Goal: Information Seeking & Learning: Learn about a topic

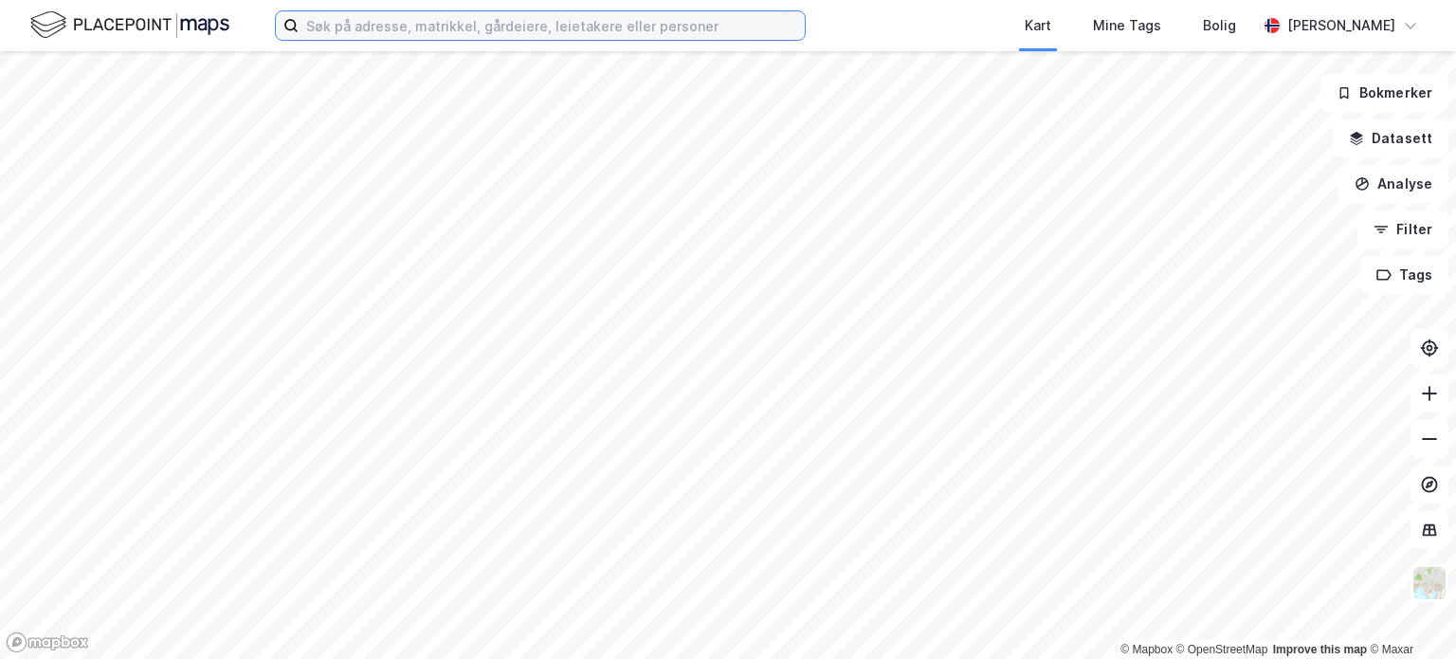
click at [399, 26] on input at bounding box center [552, 25] width 506 height 28
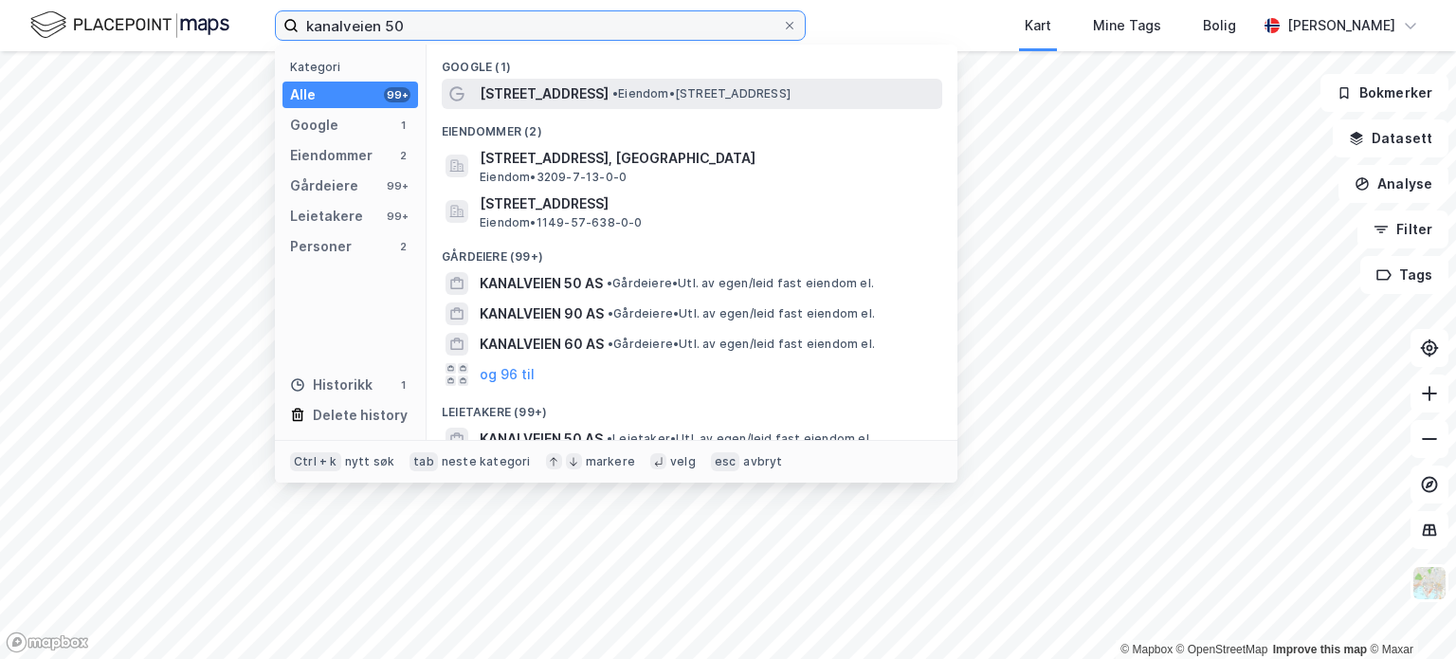
type input "kanalveien 50"
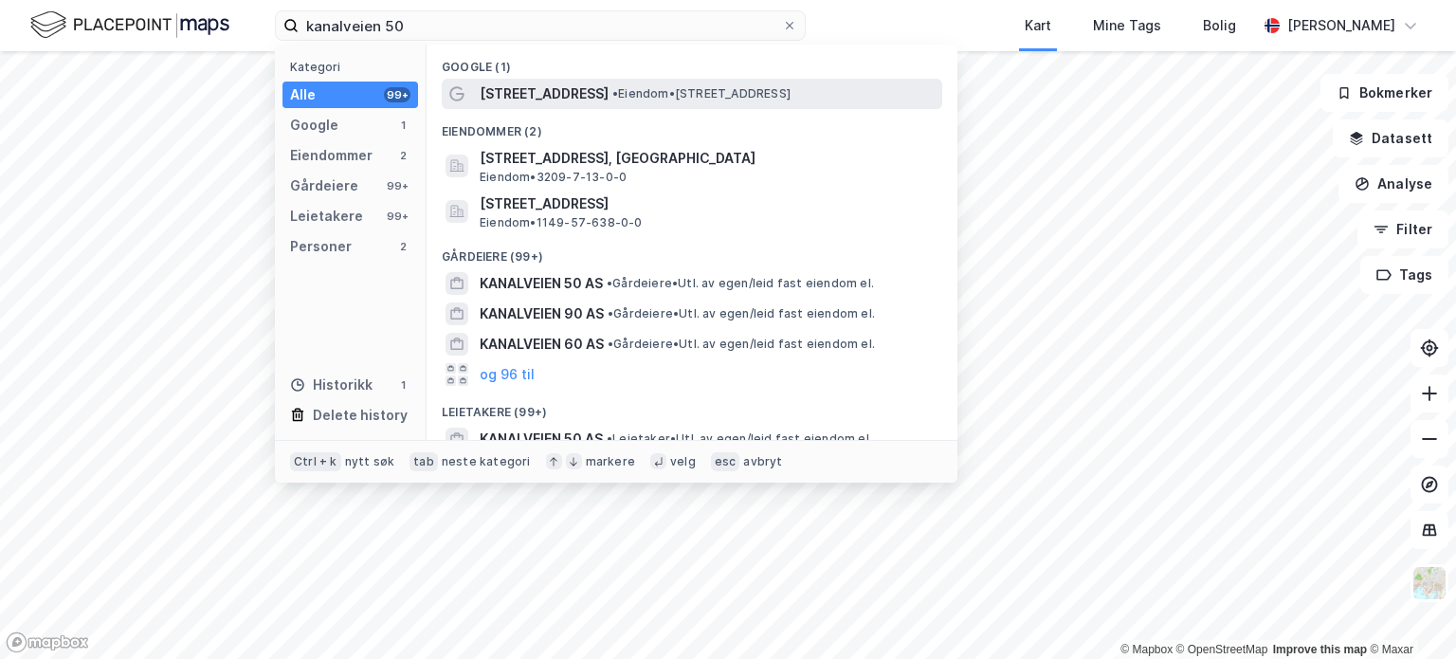
click at [618, 97] on span "• Eiendom • [STREET_ADDRESS]" at bounding box center [701, 93] width 178 height 15
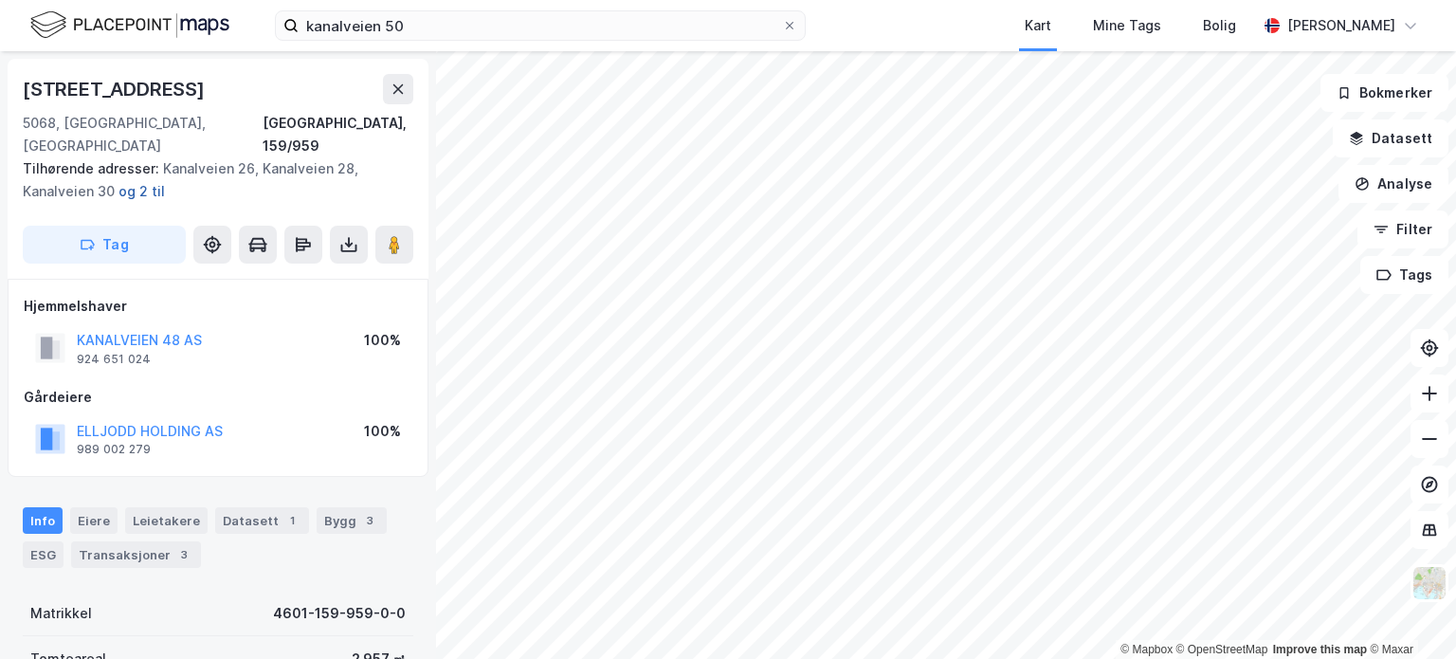
click at [0, 0] on button "og 2 til" at bounding box center [0, 0] width 0 height 0
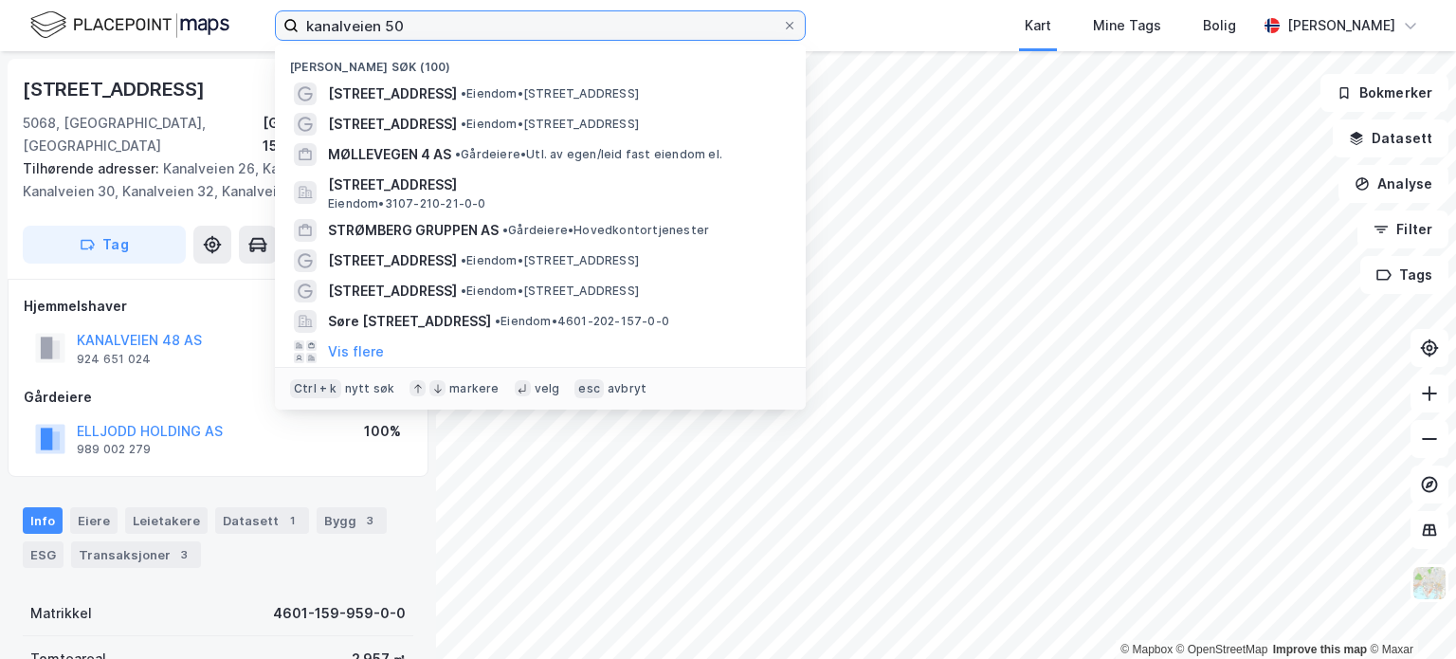
click at [429, 22] on input "kanalveien 50" at bounding box center [541, 25] width 484 height 28
